Goal: Task Accomplishment & Management: Use online tool/utility

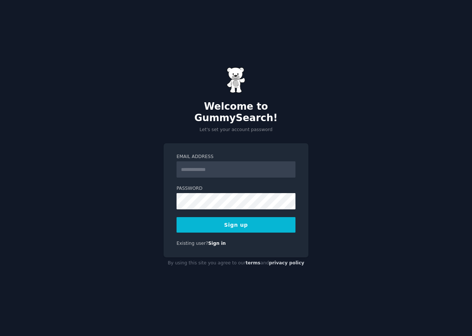
click at [208, 163] on input "Email Address" at bounding box center [236, 170] width 119 height 16
click at [205, 162] on input "Email Address" at bounding box center [236, 170] width 119 height 16
type input "**********"
click at [217, 217] on button "Sign up" at bounding box center [236, 225] width 119 height 16
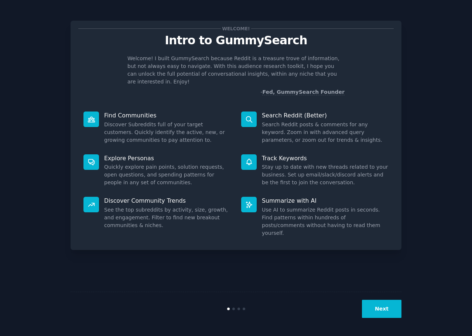
click at [382, 309] on button "Next" at bounding box center [382, 309] width 40 height 18
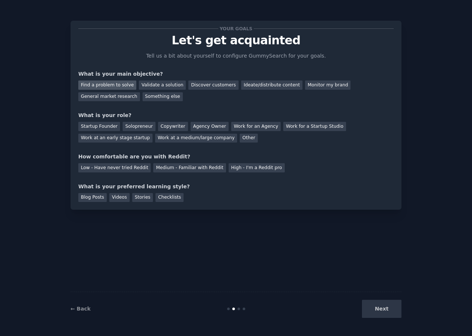
click at [118, 86] on div "Find a problem to solve" at bounding box center [107, 85] width 58 height 9
click at [140, 92] on div "General market research" at bounding box center [109, 96] width 62 height 9
click at [102, 85] on div "Find a problem to solve" at bounding box center [107, 85] width 58 height 9
click at [105, 126] on div "Startup Founder" at bounding box center [99, 126] width 42 height 9
click at [188, 171] on div "Medium - Familiar with Reddit" at bounding box center [189, 167] width 72 height 9
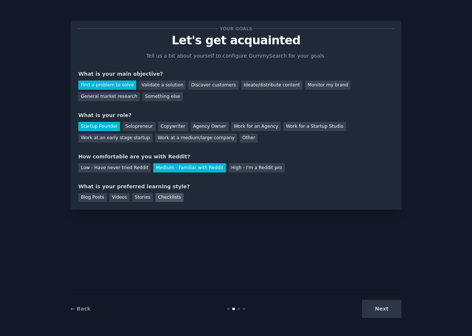
click at [156, 198] on div "Checklists" at bounding box center [170, 197] width 28 height 9
click at [373, 308] on button "Next" at bounding box center [382, 309] width 40 height 18
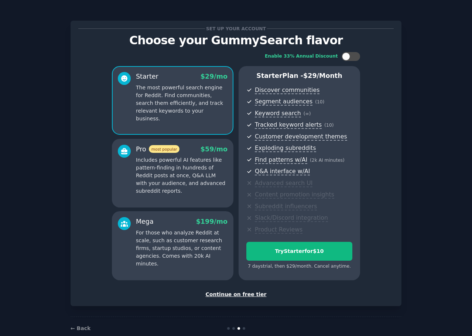
scroll to position [14, 0]
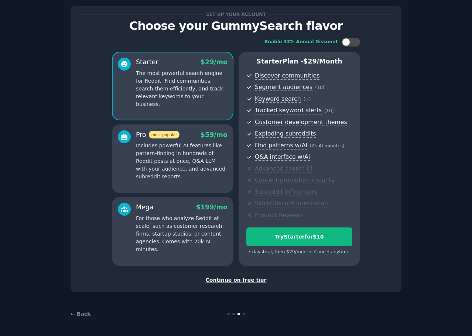
click at [244, 281] on div "Continue on free tier" at bounding box center [236, 280] width 316 height 8
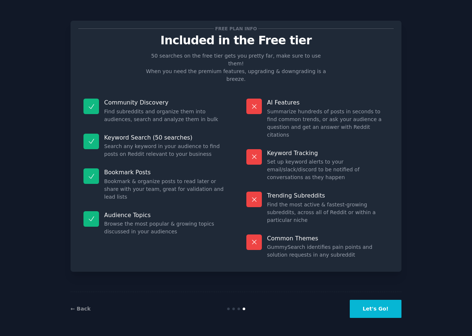
click at [371, 311] on button "Let's Go!" at bounding box center [376, 309] width 52 height 18
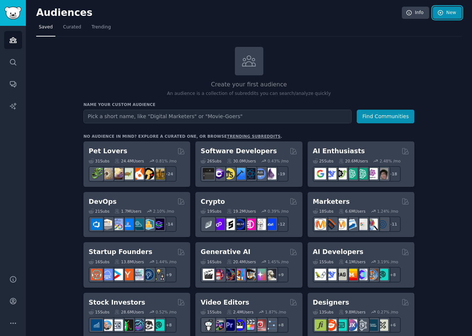
click at [451, 13] on link "New" at bounding box center [447, 13] width 29 height 13
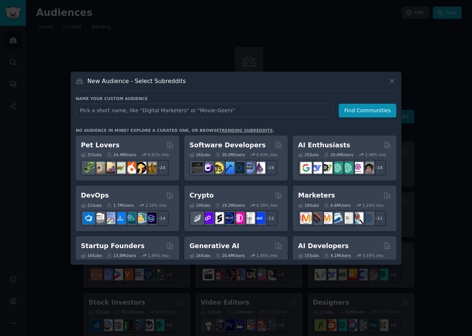
click at [147, 111] on input "text" at bounding box center [205, 111] width 258 height 14
type input "Beer League App"
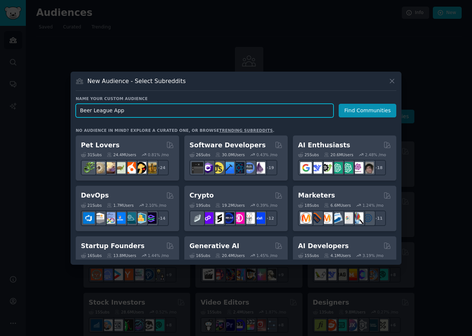
drag, startPoint x: 130, startPoint y: 109, endPoint x: 68, endPoint y: 103, distance: 62.4
click at [74, 104] on div "New Audience - Select Subreddits Name your custom audience Audience Name Beer L…" at bounding box center [236, 168] width 331 height 193
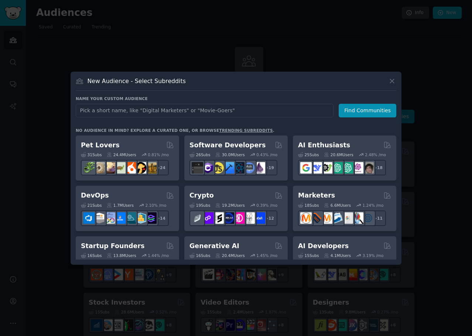
click at [258, 54] on div at bounding box center [236, 168] width 472 height 336
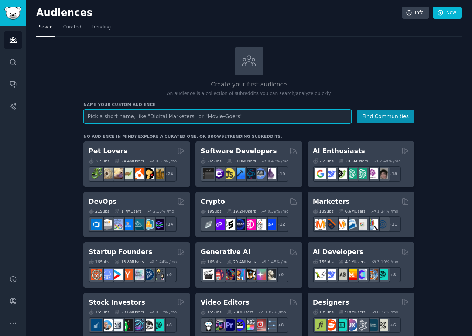
click at [212, 115] on input "text" at bounding box center [218, 117] width 268 height 14
click at [206, 116] on input "text" at bounding box center [218, 117] width 268 height 14
type input "Hockey"
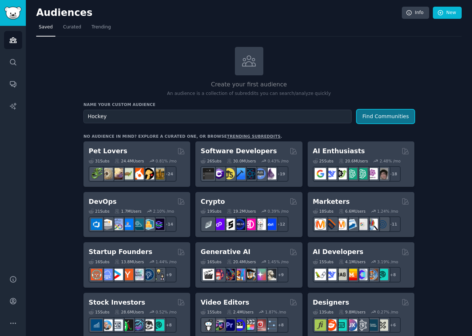
click at [384, 119] on button "Find Communities" at bounding box center [386, 117] width 58 height 14
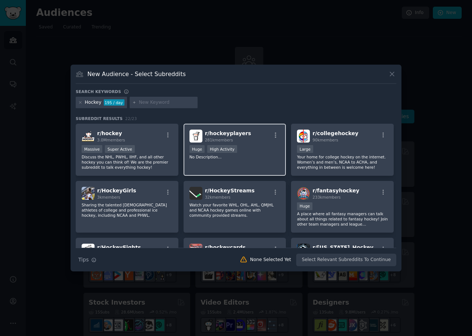
click at [271, 144] on div "r/ hockeyplayers 281k members Huge High Activity No Description..." at bounding box center [235, 150] width 103 height 52
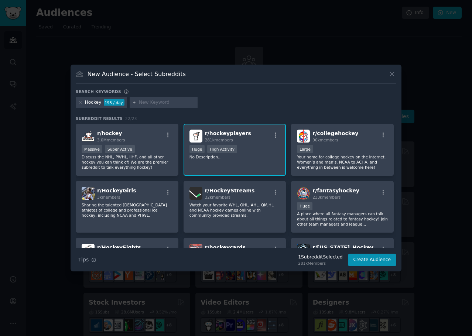
click at [162, 99] on input "text" at bounding box center [167, 102] width 56 height 7
type input "beerleaguehockey"
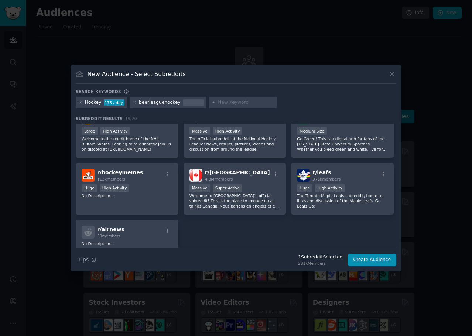
scroll to position [277, 0]
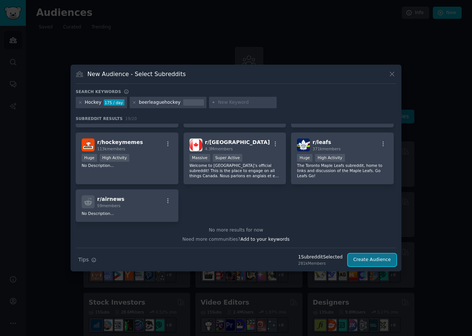
click at [374, 259] on button "Create Audience" at bounding box center [372, 260] width 49 height 13
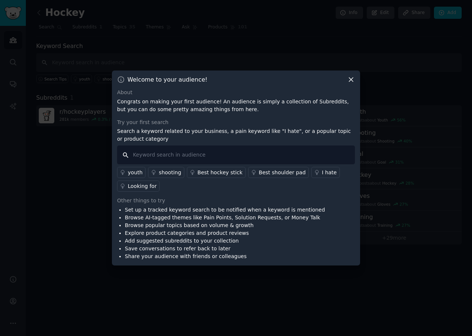
click at [178, 157] on input "text" at bounding box center [236, 155] width 238 height 19
click at [356, 83] on div "Welcome to your audience! About Congrats on making your first audience! An audi…" at bounding box center [236, 168] width 248 height 195
click at [351, 79] on icon at bounding box center [351, 80] width 4 height 4
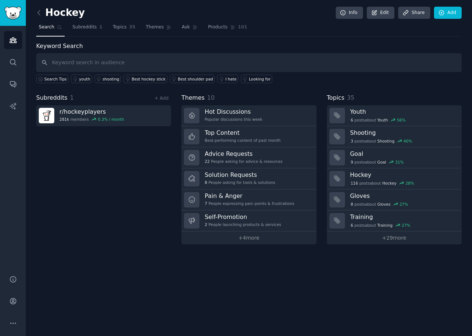
click at [177, 121] on div "Subreddits 1 + Add r/ hockeyplayers 281k members 0.3 % / month Themes 10 Hot Di…" at bounding box center [249, 169] width 426 height 151
click at [11, 103] on icon "Sidebar" at bounding box center [13, 106] width 8 height 8
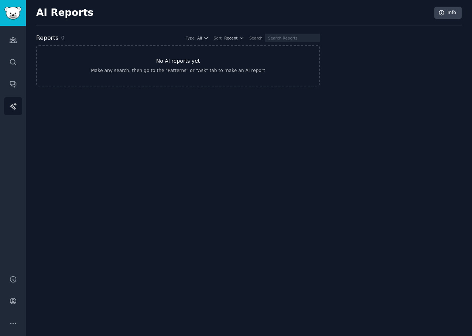
click at [201, 80] on link "No AI reports yet Make any search, then go to the "Patterns" or "Ask" tab to ma…" at bounding box center [178, 65] width 284 height 41
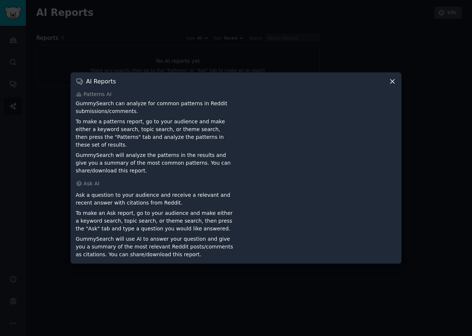
click at [392, 85] on icon at bounding box center [393, 82] width 8 height 8
